Goal: Information Seeking & Learning: Learn about a topic

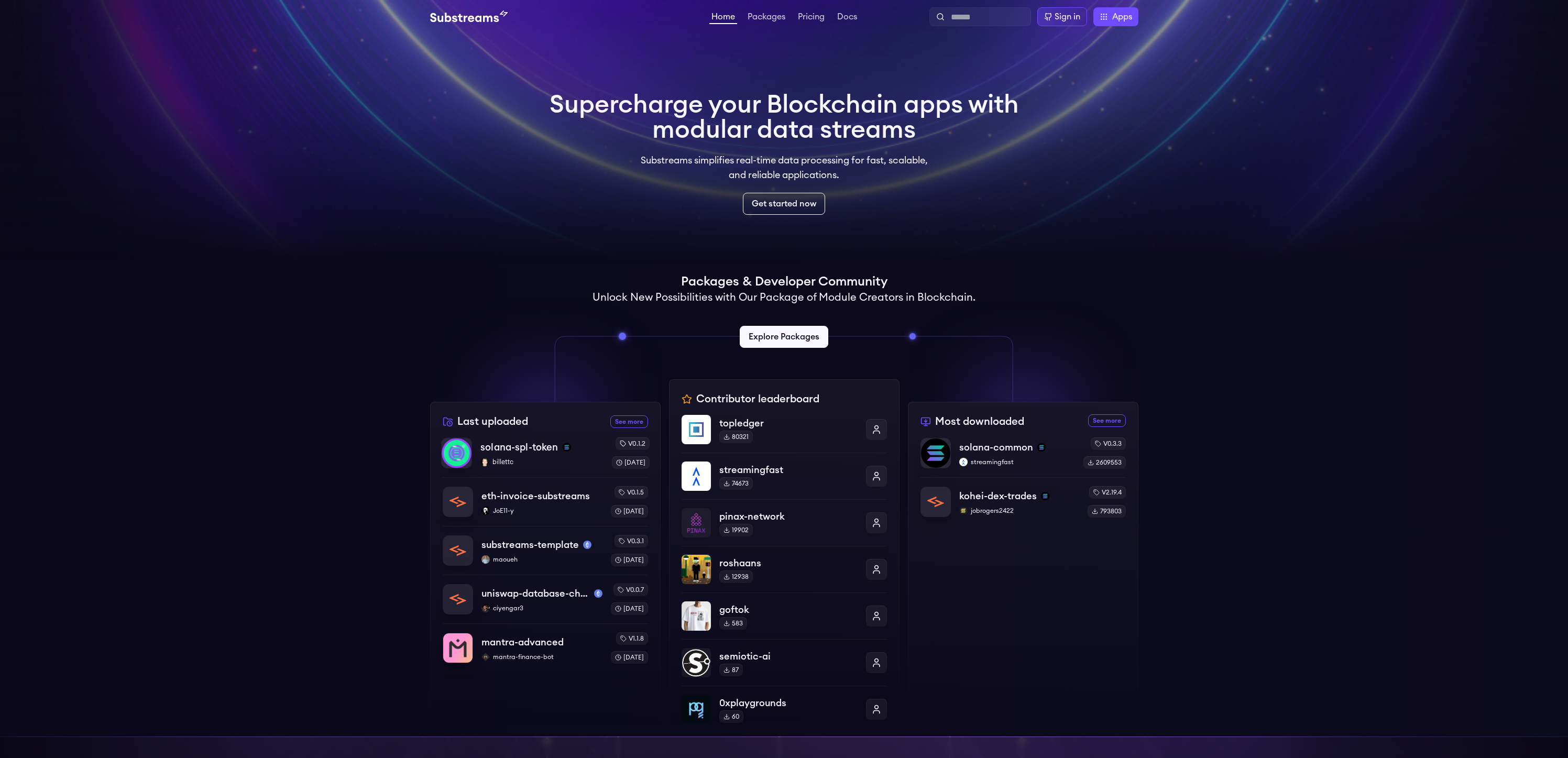
scroll to position [9, 0]
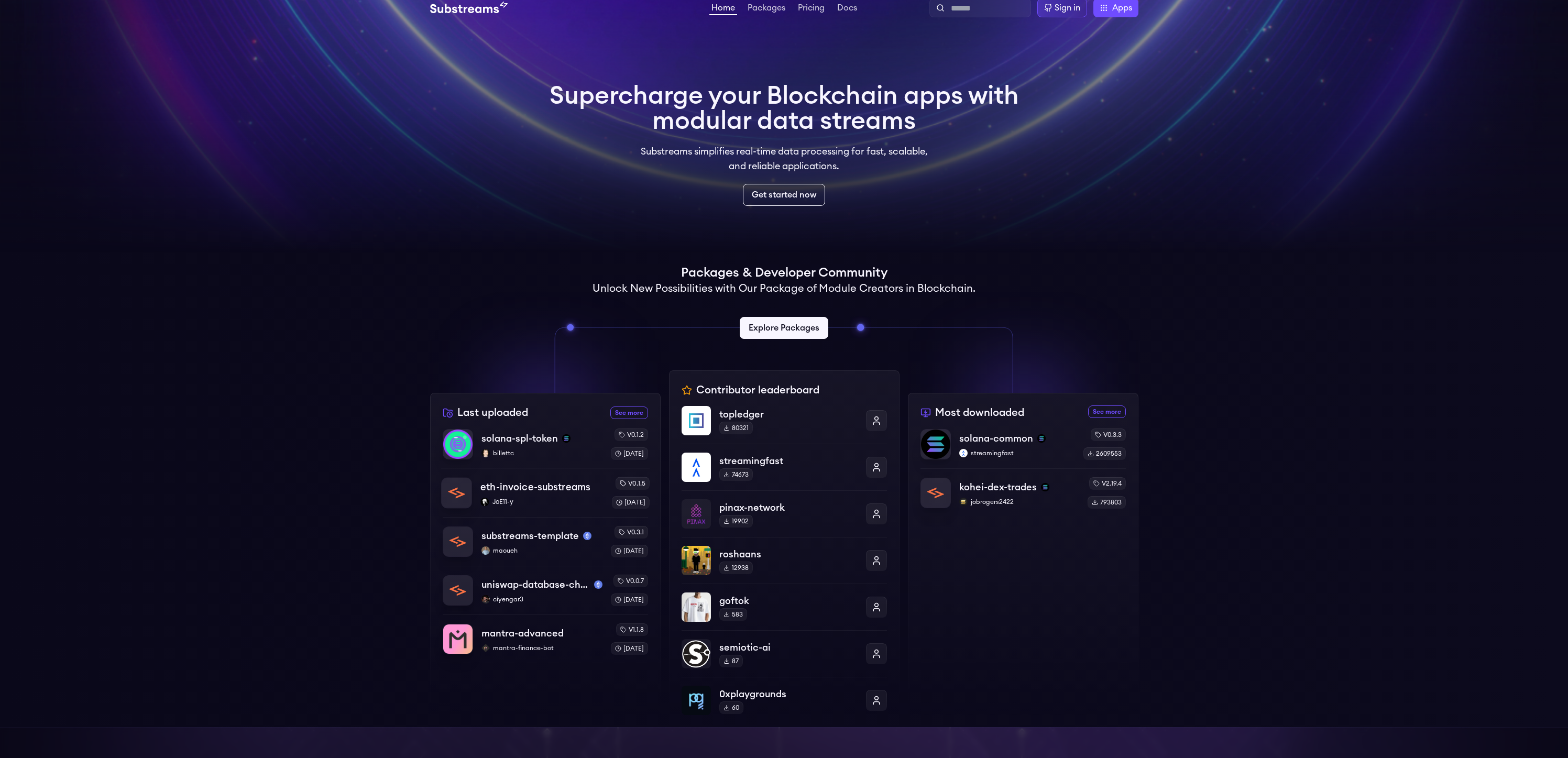
click at [545, 493] on p "eth-invoice-substreams" at bounding box center [535, 487] width 110 height 15
click at [548, 485] on p "eth-invoice-substreams" at bounding box center [535, 487] width 110 height 15
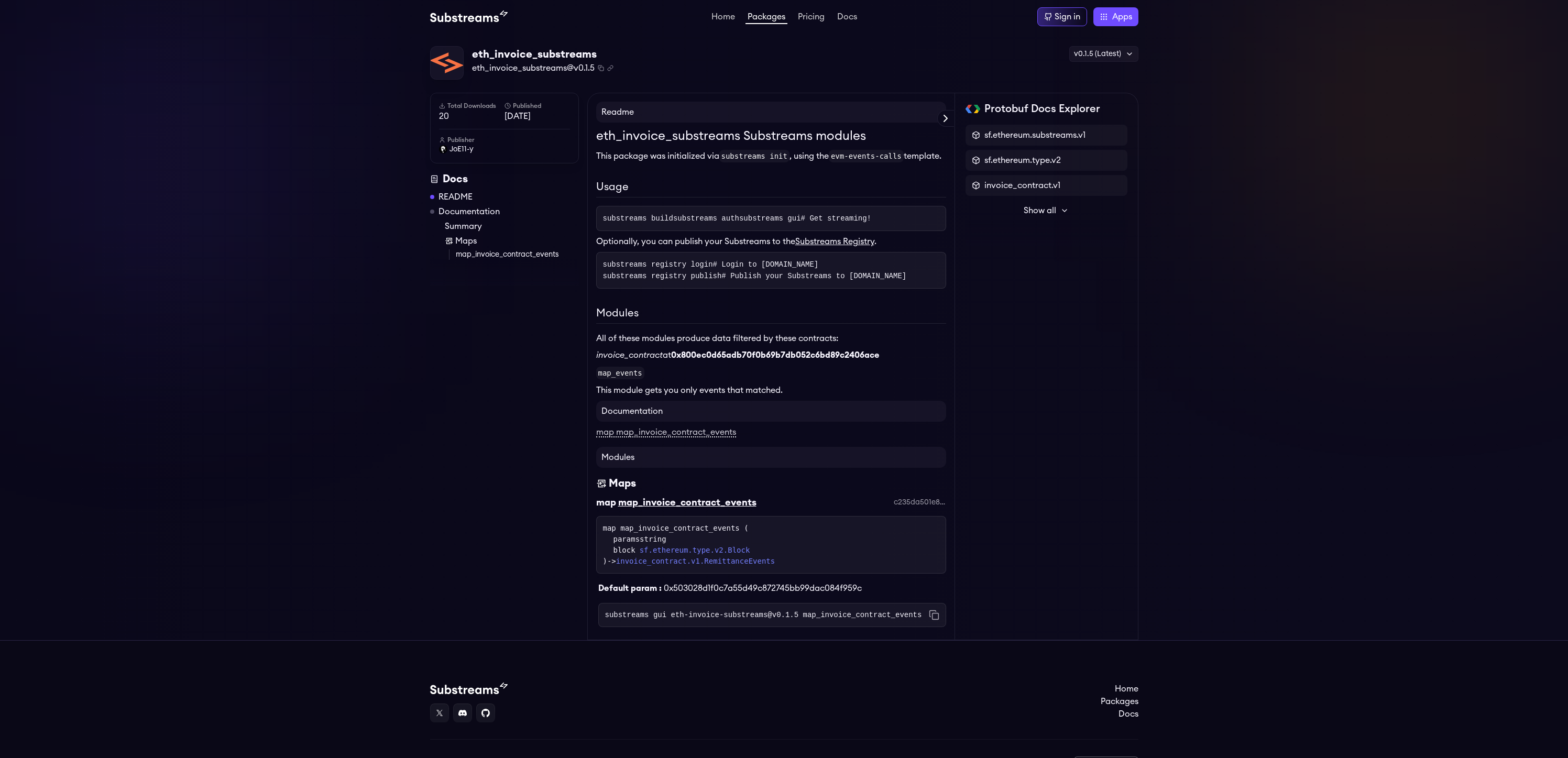
scroll to position [2, 0]
click at [485, 253] on link "map_invoice_contract_events" at bounding box center [517, 252] width 123 height 10
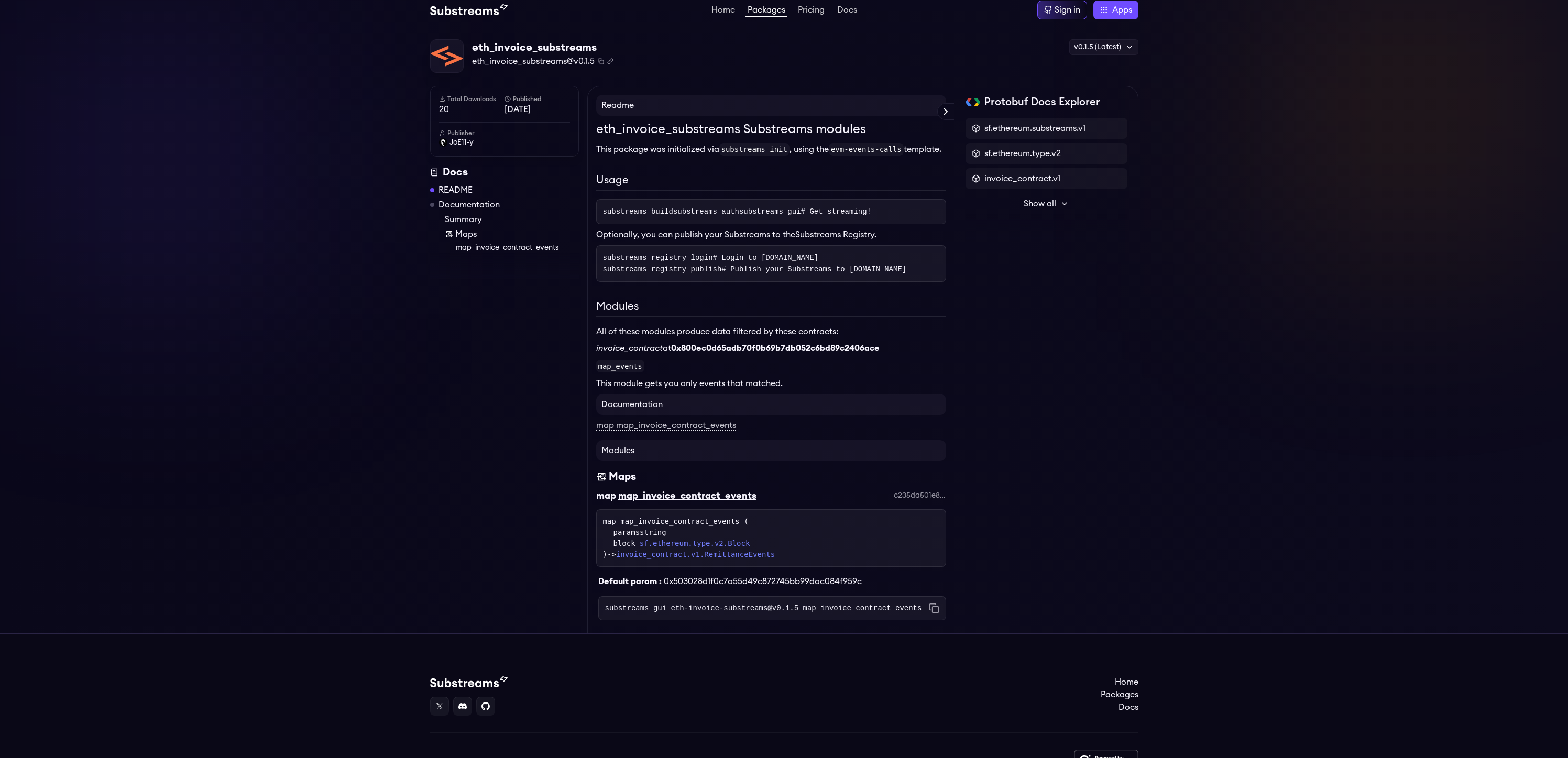
scroll to position [5, 0]
click at [472, 217] on link "Summary" at bounding box center [512, 221] width 134 height 13
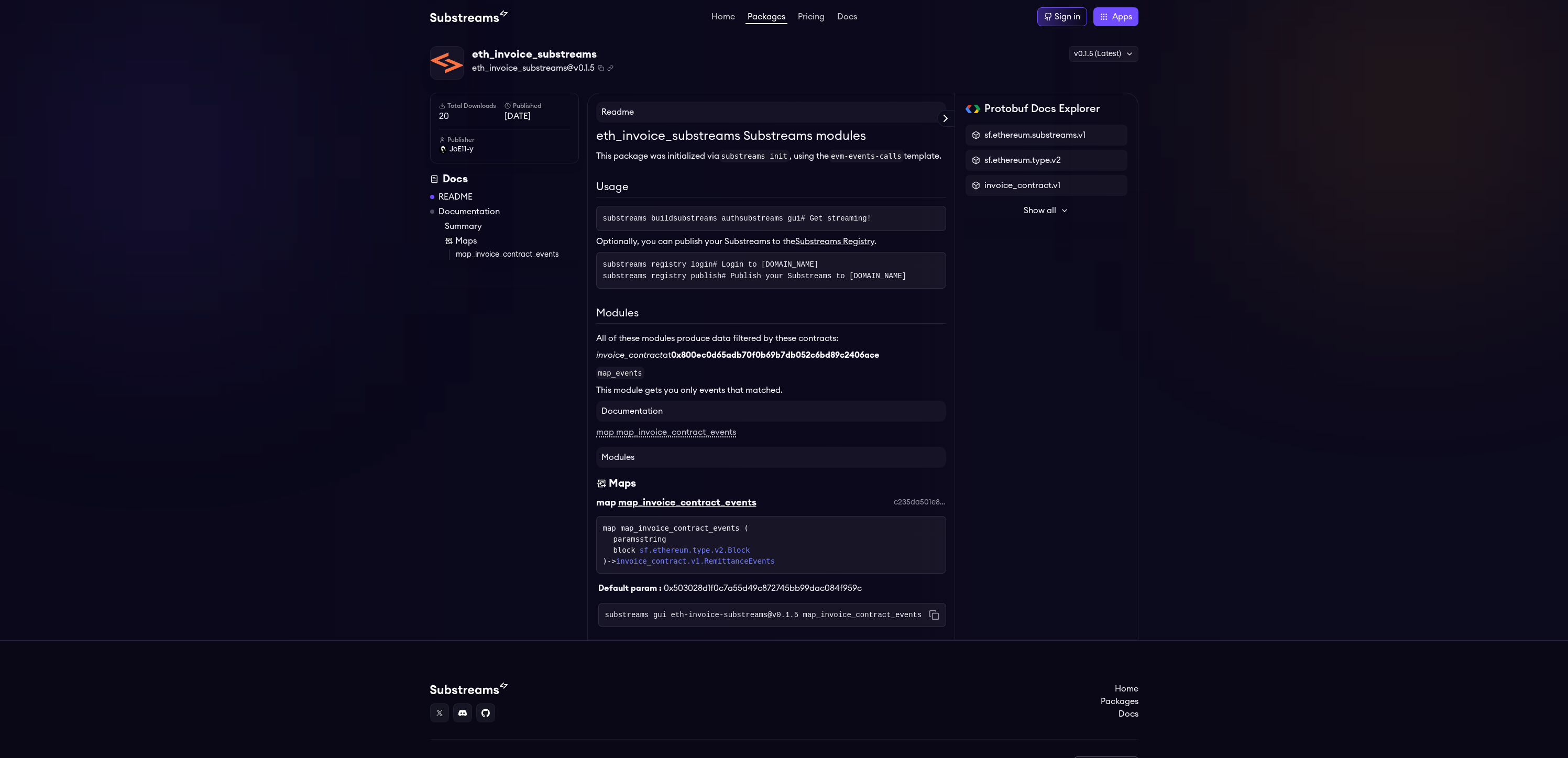
click at [1041, 209] on span "Show all" at bounding box center [1040, 211] width 32 height 13
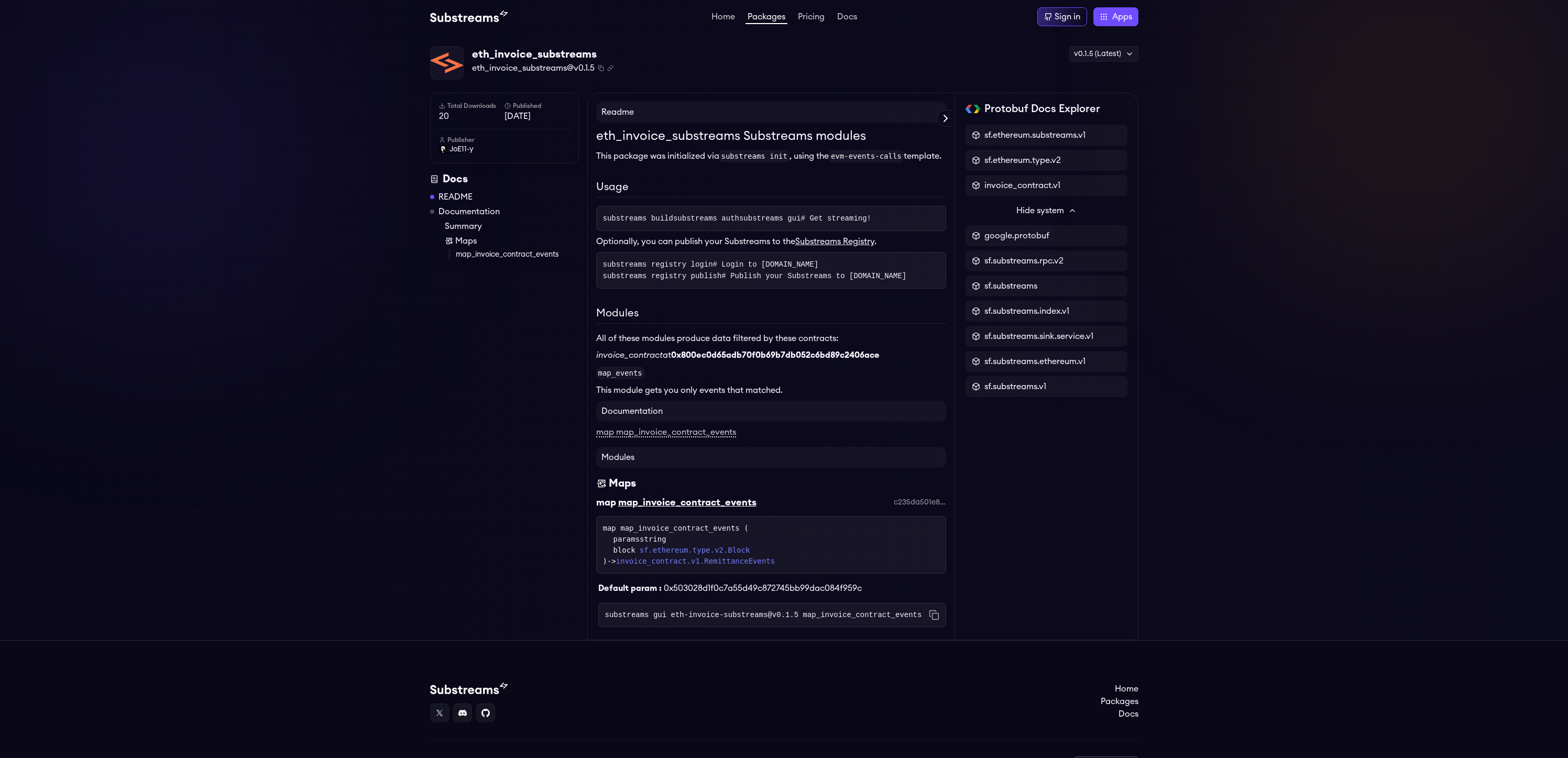
click at [1041, 209] on span "Hide system" at bounding box center [1040, 211] width 47 height 13
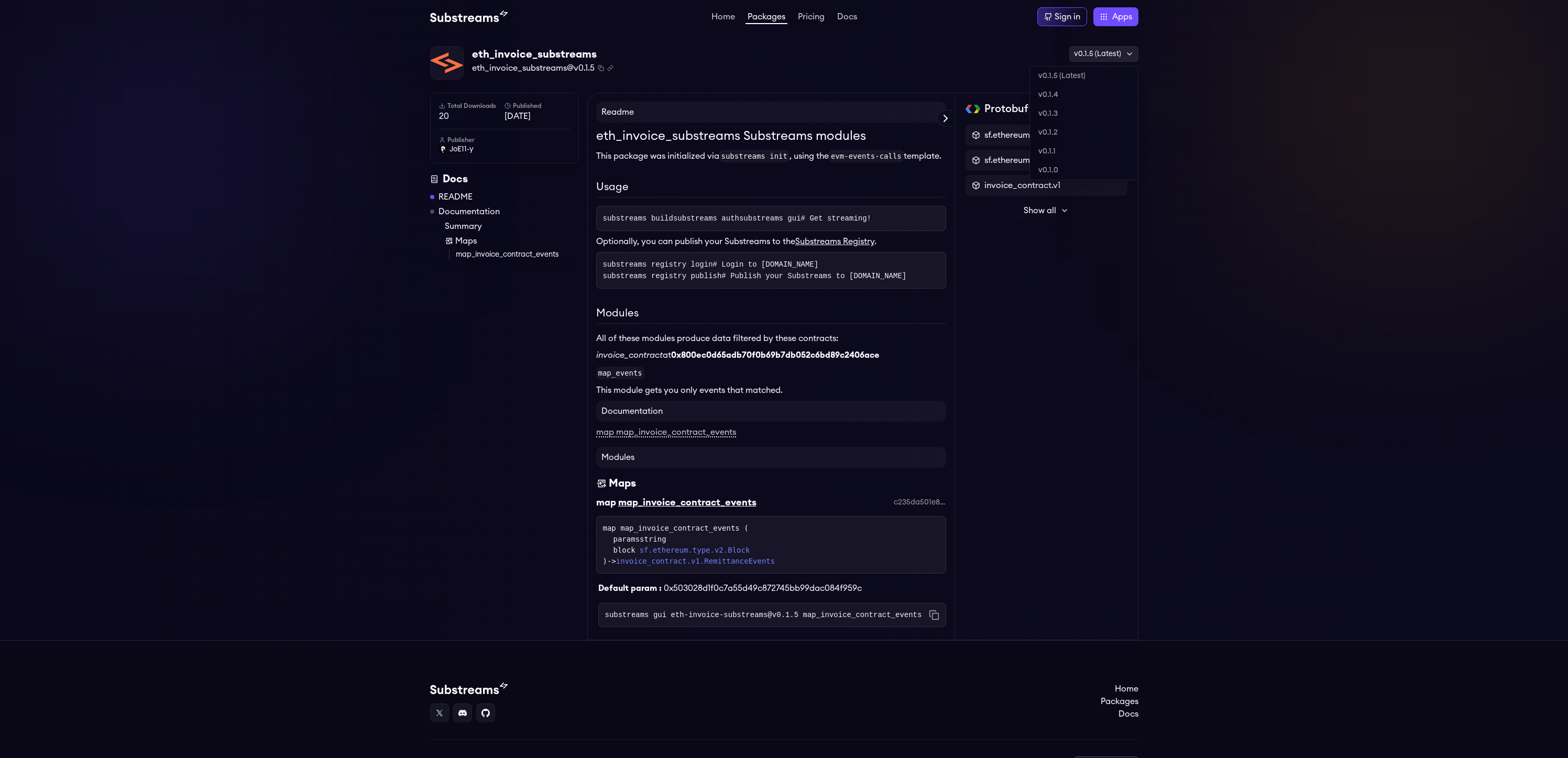
click at [1102, 50] on div "v0.1.5 (Latest)" at bounding box center [1104, 54] width 69 height 16
click at [1102, 51] on div "v0.1.5 (Latest)" at bounding box center [1104, 54] width 69 height 16
click at [714, 197] on h2 "Usage" at bounding box center [771, 188] width 350 height 18
click at [482, 233] on div "README Documentation Summary Maps map_invoice_contract_events" at bounding box center [505, 225] width 149 height 69
